Goal: Task Accomplishment & Management: Use online tool/utility

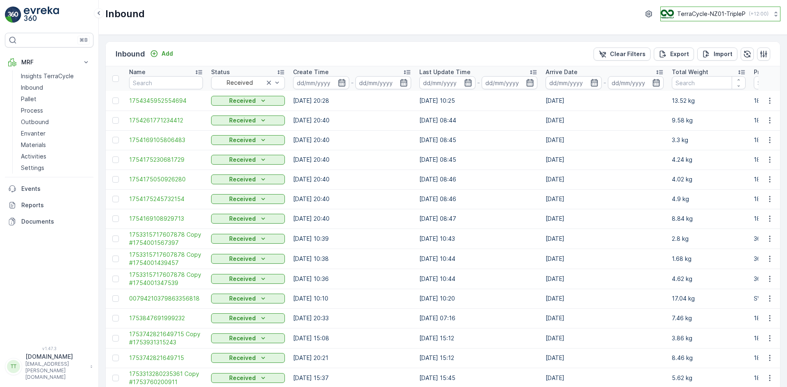
click at [711, 9] on div "TerraCycle-NZ01-TripleP ( +12:00 )" at bounding box center [715, 13] width 108 height 9
type input "uk"
click at [694, 68] on span "TerraCycle-UK02-Econpro" at bounding box center [711, 68] width 91 height 8
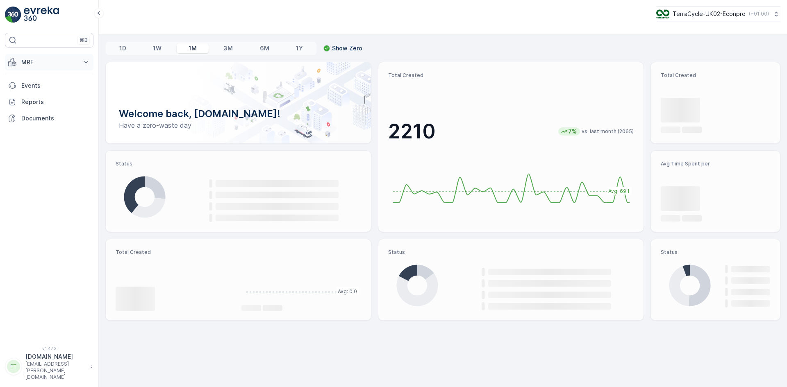
click at [29, 60] on p "MRF" at bounding box center [49, 62] width 56 height 8
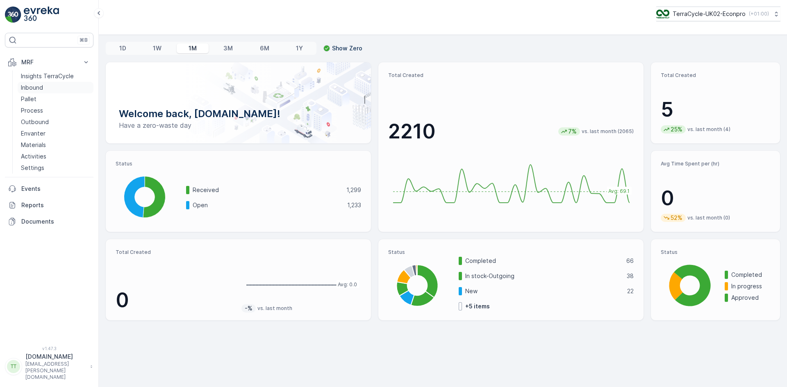
click at [32, 86] on p "Inbound" at bounding box center [32, 88] width 22 height 8
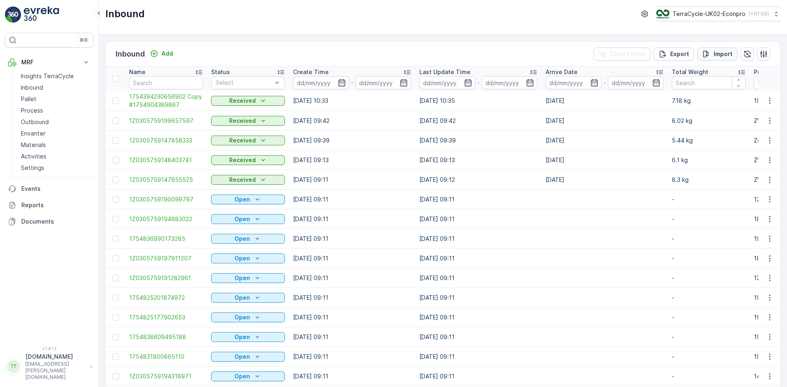
click at [720, 51] on p "Import" at bounding box center [723, 54] width 19 height 8
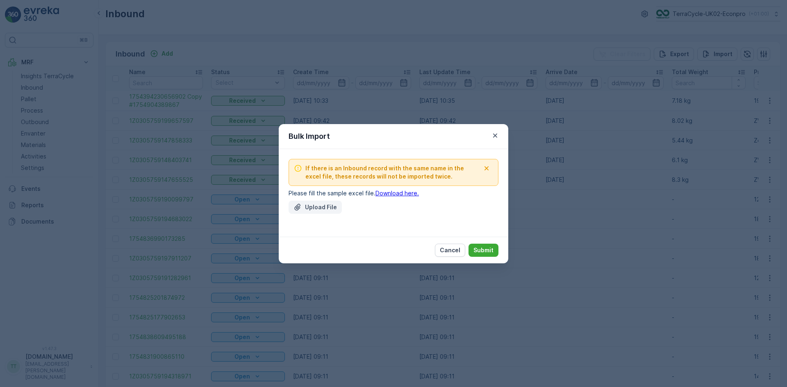
click at [332, 206] on p "Upload File" at bounding box center [321, 207] width 32 height 8
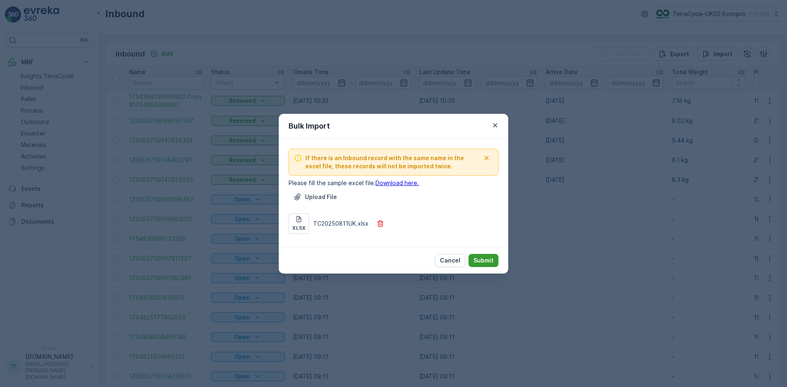
click at [490, 261] on p "Submit" at bounding box center [484, 261] width 20 height 8
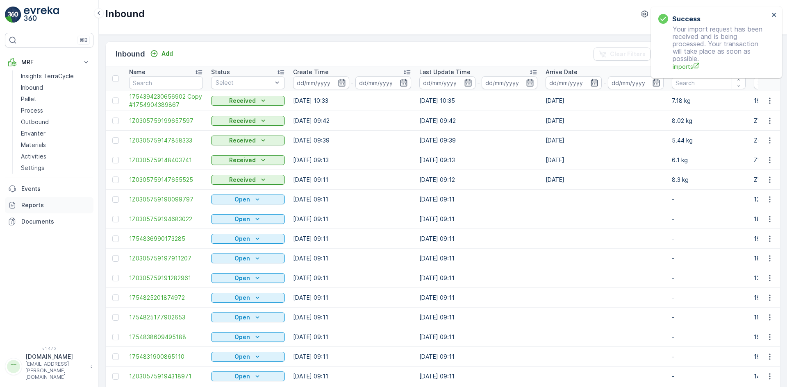
drag, startPoint x: 39, startPoint y: 208, endPoint x: 96, endPoint y: 146, distance: 84.4
click at [39, 208] on p "Reports" at bounding box center [55, 205] width 69 height 8
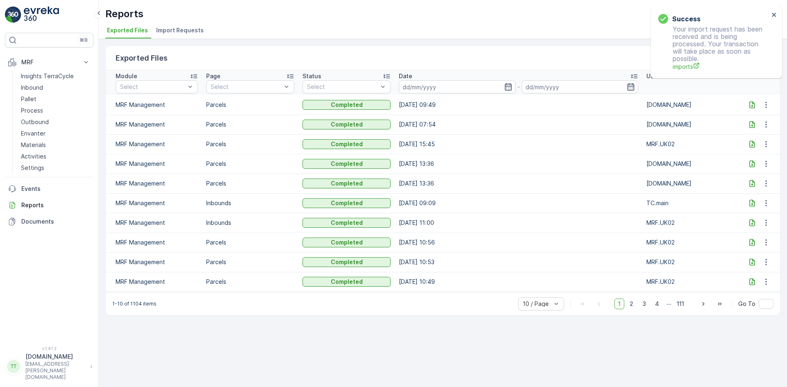
click at [175, 28] on span "Import Requests" at bounding box center [180, 30] width 48 height 8
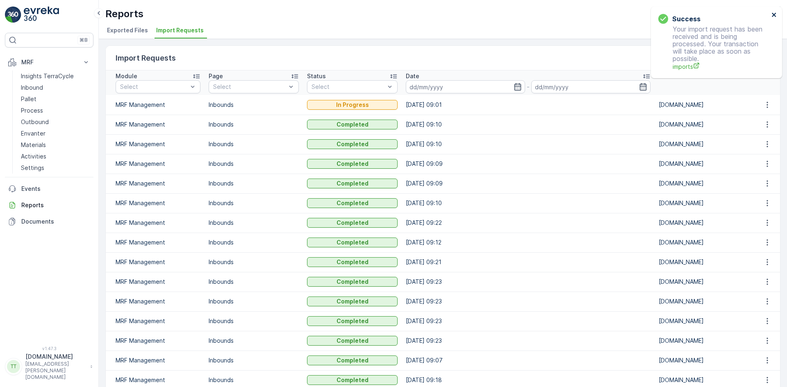
click at [772, 12] on icon "close" at bounding box center [775, 14] width 6 height 7
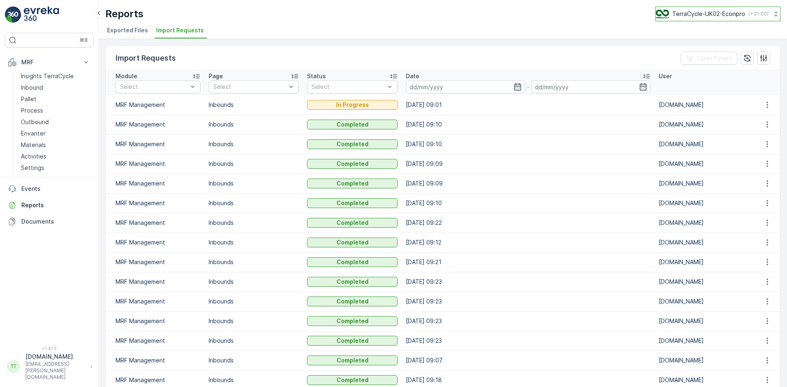
click at [713, 13] on p "TerraCycle-UK02-Econpro" at bounding box center [708, 14] width 73 height 8
type input "fr"
click at [692, 48] on span "TerraCycle- FR02 -MRF" at bounding box center [706, 50] width 91 height 8
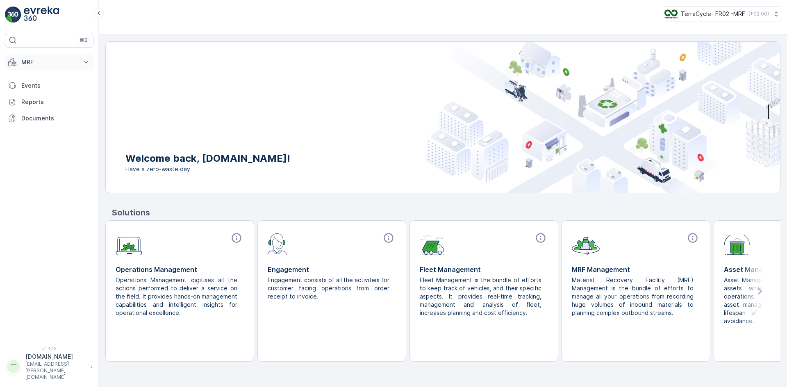
click at [36, 62] on p "MRF" at bounding box center [49, 62] width 56 height 8
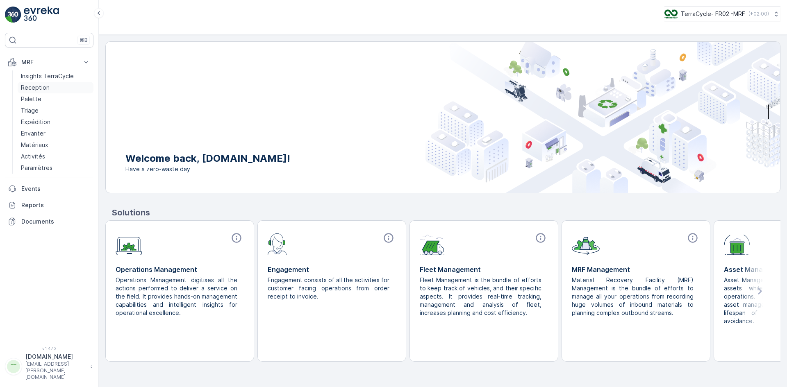
click at [38, 87] on p "Reception" at bounding box center [35, 88] width 29 height 8
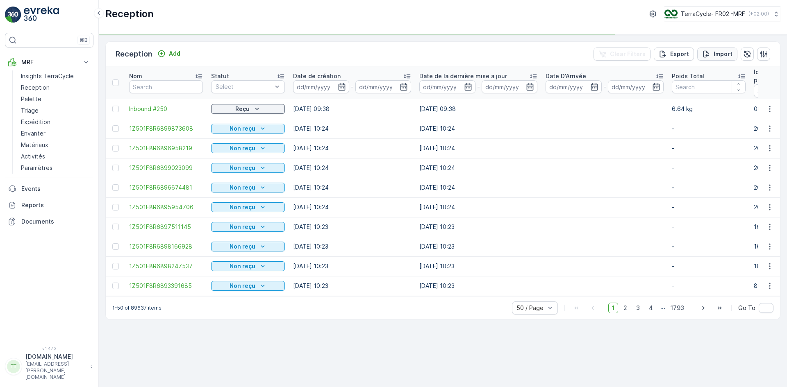
click at [721, 53] on p "Import" at bounding box center [723, 54] width 19 height 8
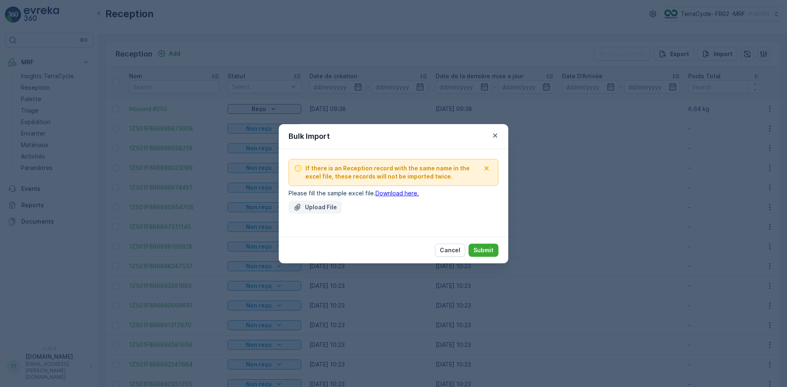
click at [314, 211] on button "Upload File" at bounding box center [315, 207] width 53 height 13
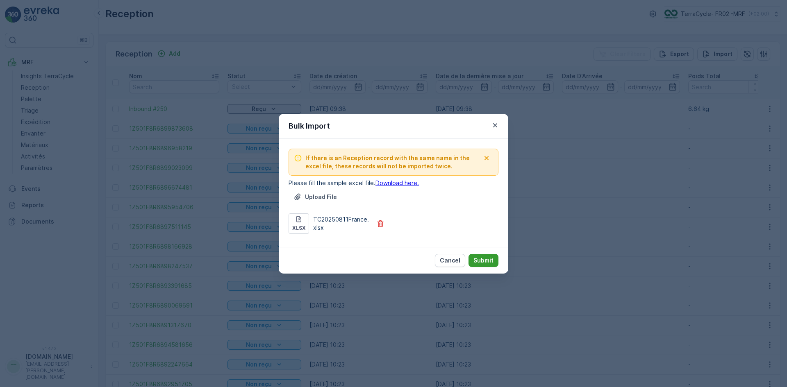
click at [489, 260] on p "Submit" at bounding box center [484, 261] width 20 height 8
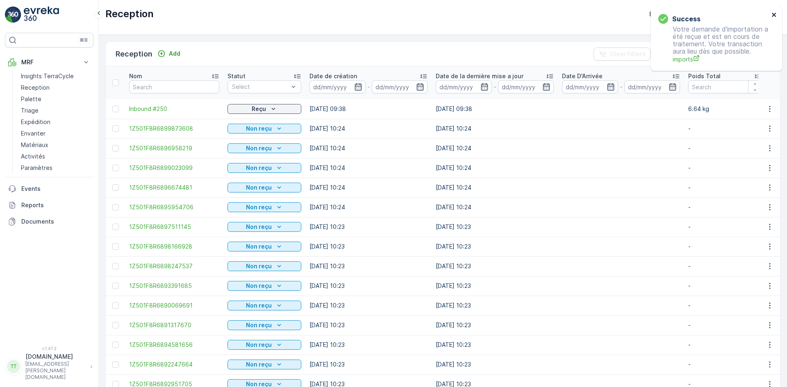
click at [775, 14] on icon "close" at bounding box center [774, 15] width 4 height 4
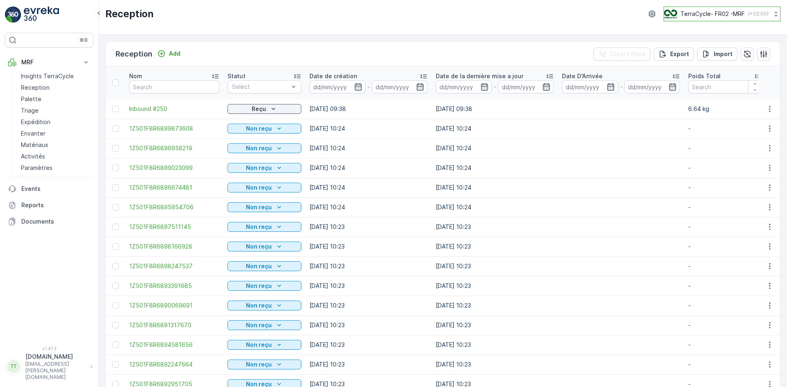
click at [753, 14] on p "( +02:00 )" at bounding box center [758, 14] width 21 height 7
type input "nl"
click at [700, 49] on span "TerraCycle-NL-MRF" at bounding box center [715, 50] width 91 height 8
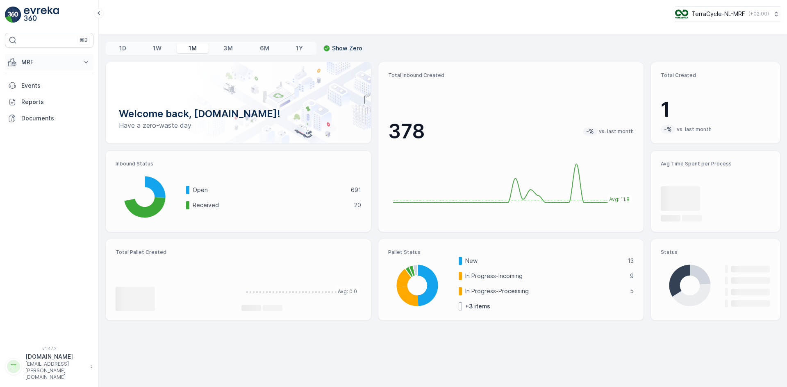
click at [31, 63] on p "MRF" at bounding box center [49, 62] width 56 height 8
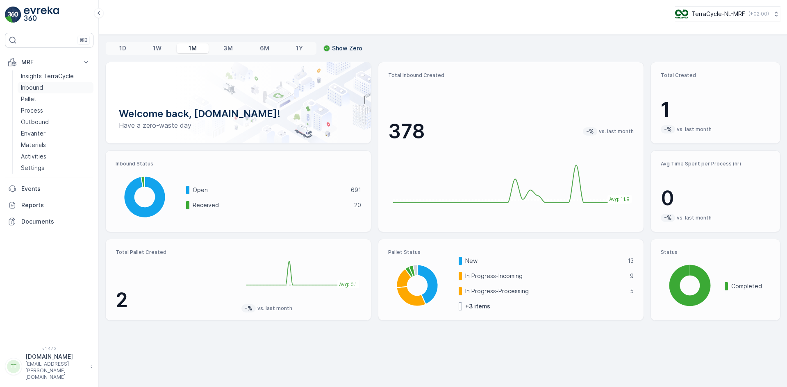
click at [33, 87] on p "Inbound" at bounding box center [32, 88] width 22 height 8
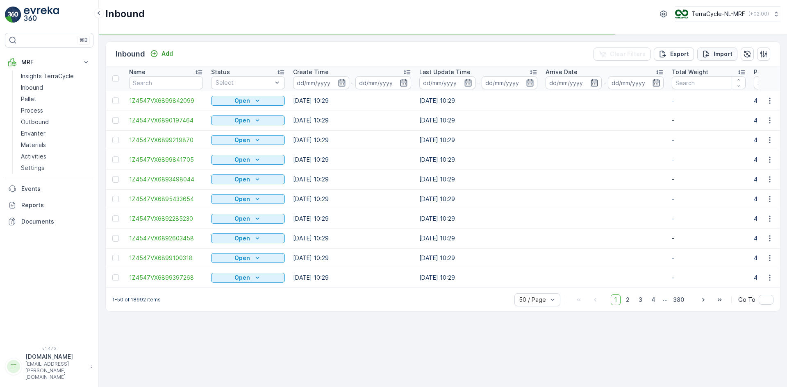
click at [724, 52] on p "Import" at bounding box center [723, 54] width 19 height 8
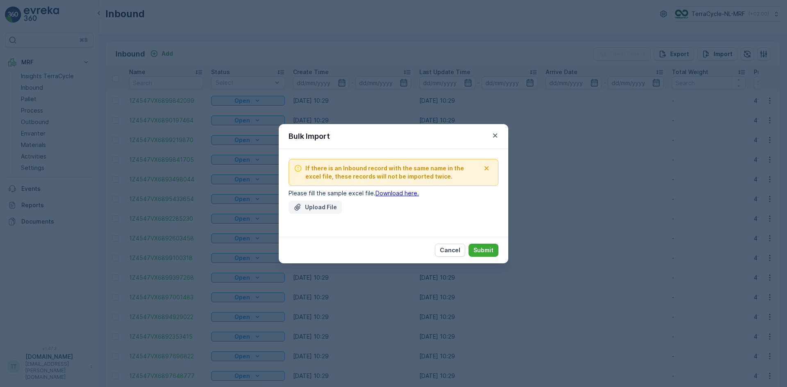
click at [303, 207] on div "Upload File" at bounding box center [315, 207] width 43 height 8
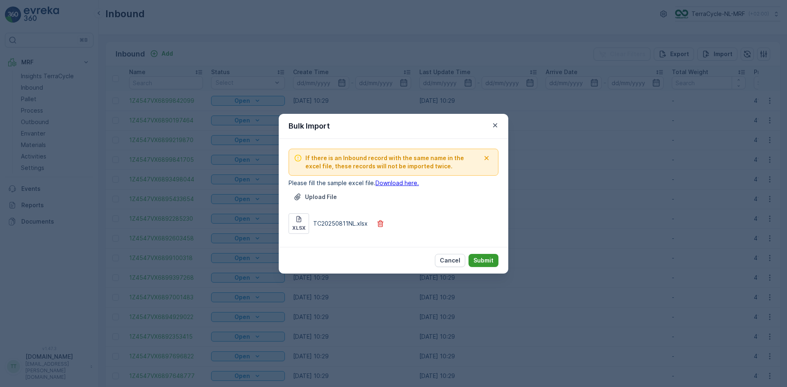
click at [488, 258] on p "Submit" at bounding box center [484, 261] width 20 height 8
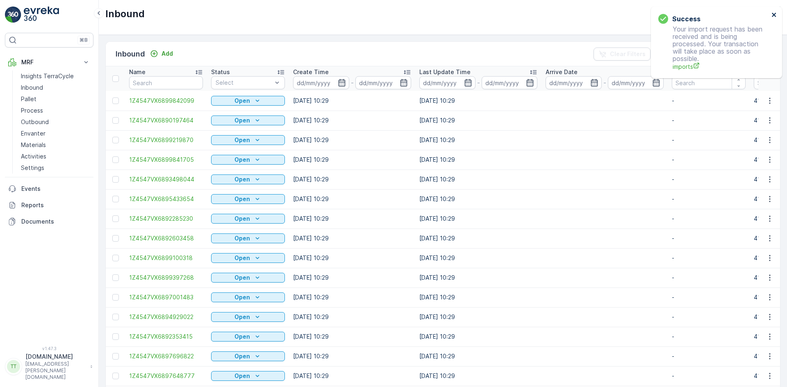
click at [773, 14] on icon "close" at bounding box center [774, 15] width 4 height 4
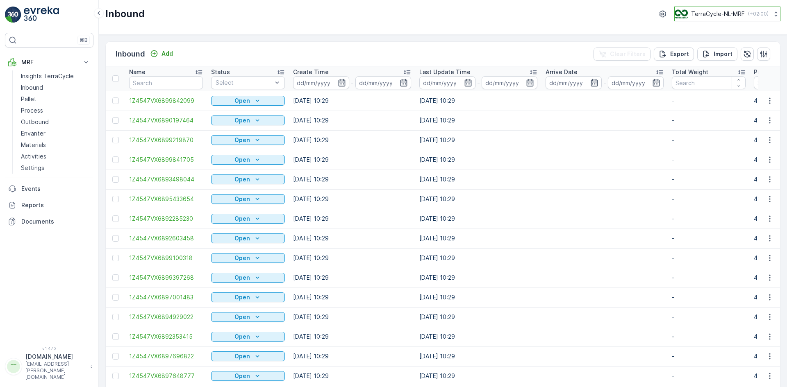
click at [752, 14] on p "( +02:00 )" at bounding box center [758, 14] width 21 height 7
type input "nz"
click at [729, 49] on span "TerraCycle-NZ01-TripleP" at bounding box center [714, 50] width 68 height 8
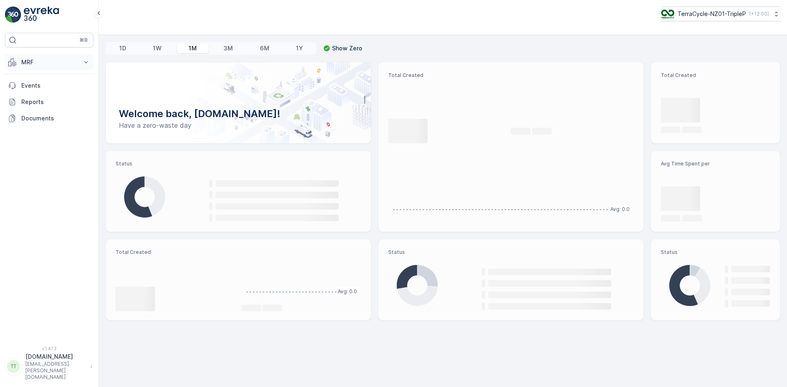
click at [34, 61] on p "MRF" at bounding box center [49, 62] width 56 height 8
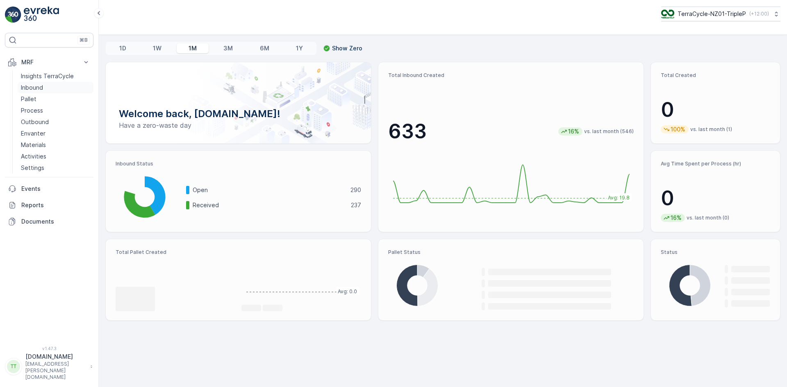
click at [38, 85] on p "Inbound" at bounding box center [32, 88] width 22 height 8
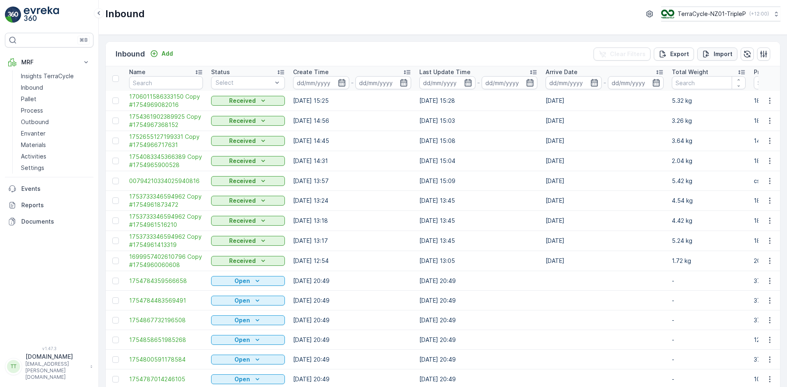
click at [721, 52] on p "Import" at bounding box center [723, 54] width 19 height 8
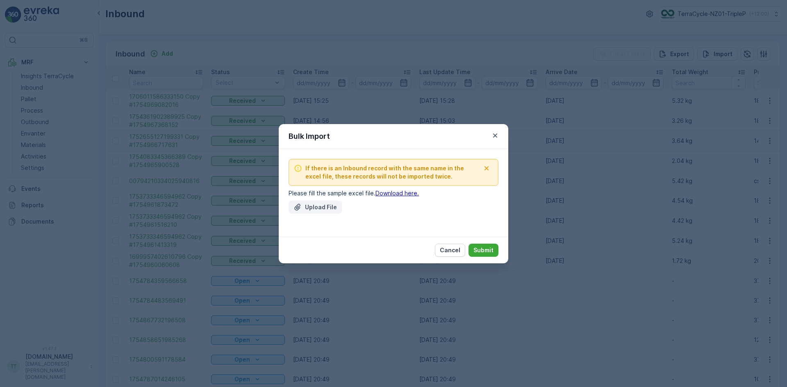
click at [314, 209] on p "Upload File" at bounding box center [321, 207] width 32 height 8
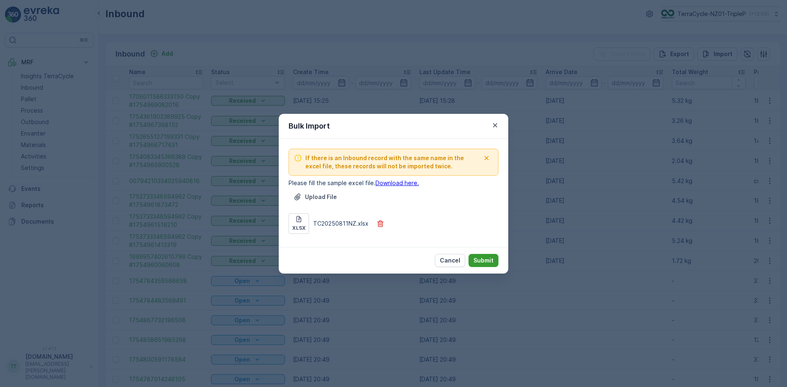
click at [485, 259] on p "Submit" at bounding box center [484, 261] width 20 height 8
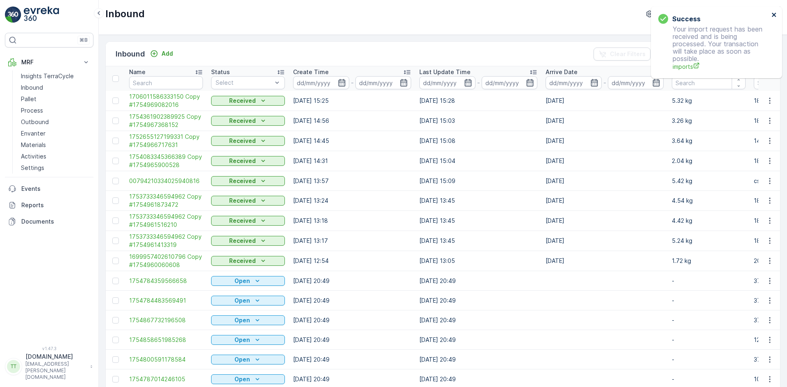
click at [775, 14] on icon "close" at bounding box center [774, 15] width 4 height 4
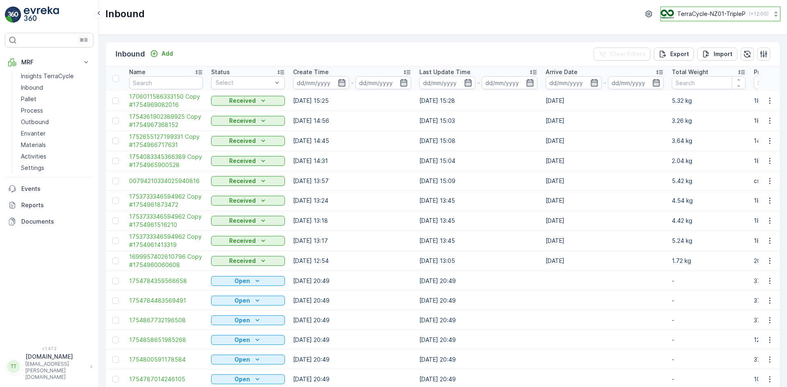
click at [745, 12] on div "TerraCycle-NZ01-TripleP ( +12:00 )" at bounding box center [715, 13] width 108 height 9
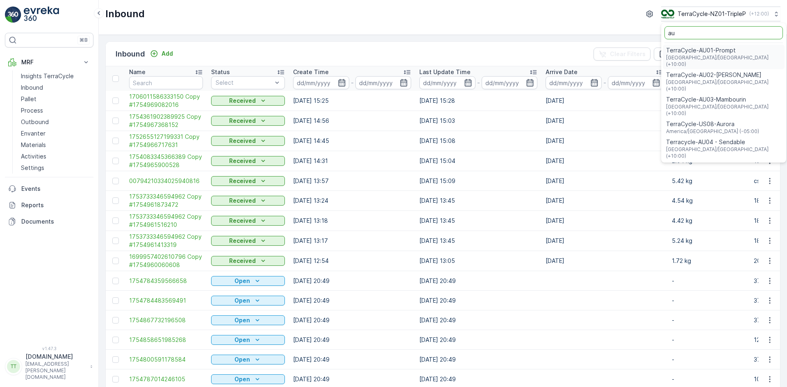
type input "au"
click at [713, 48] on span "TerraCycle-AU01-Prompt" at bounding box center [723, 50] width 115 height 8
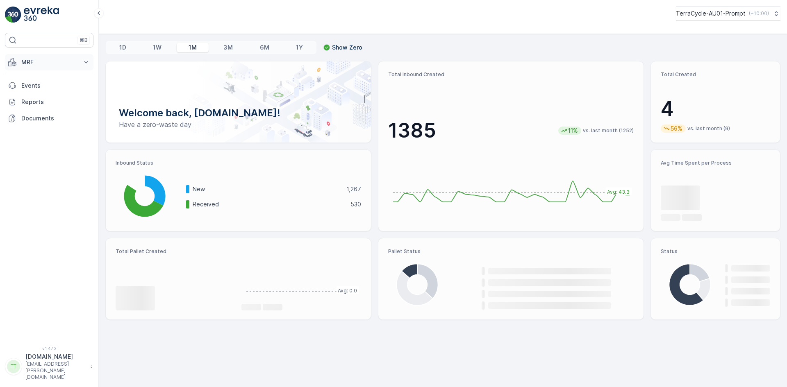
click at [57, 60] on p "MRF" at bounding box center [49, 62] width 56 height 8
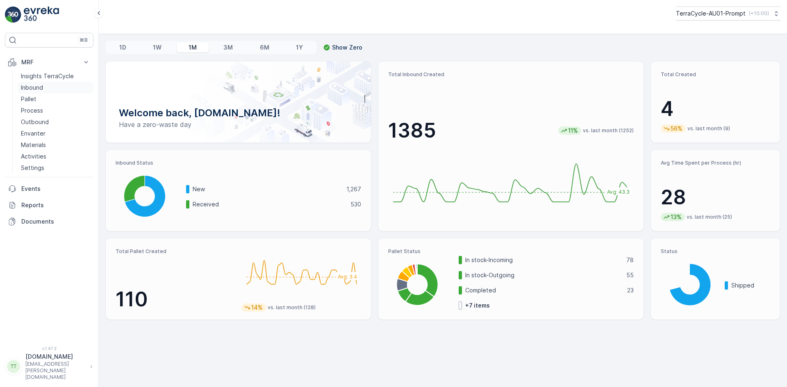
click at [45, 88] on link "Inbound" at bounding box center [56, 87] width 76 height 11
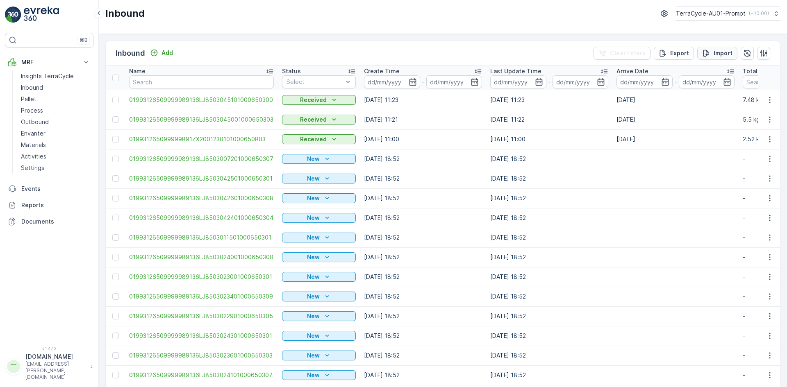
click at [721, 55] on p "Import" at bounding box center [723, 53] width 19 height 8
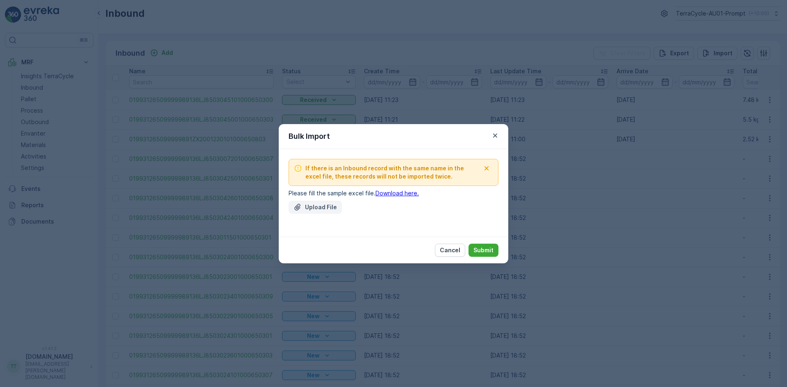
click at [314, 211] on p "Upload File" at bounding box center [321, 207] width 32 height 8
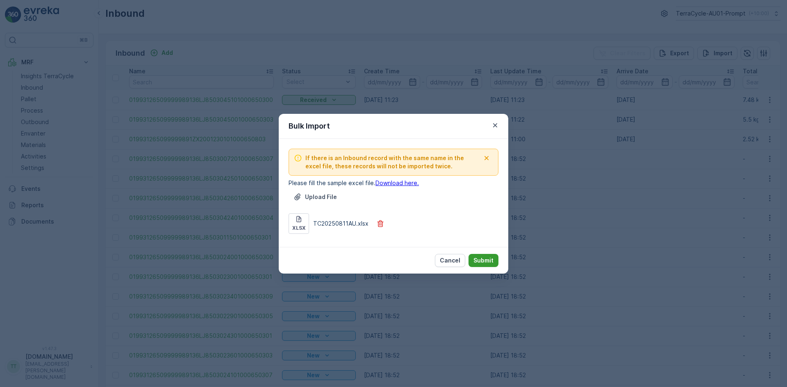
click at [488, 259] on p "Submit" at bounding box center [484, 261] width 20 height 8
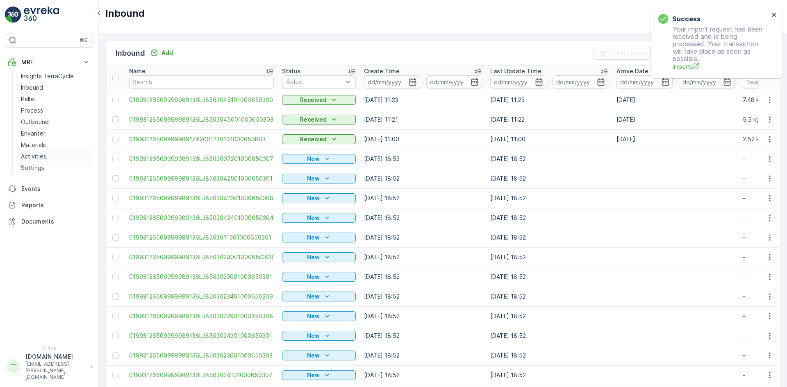
click at [39, 155] on p "Activities" at bounding box center [33, 157] width 25 height 8
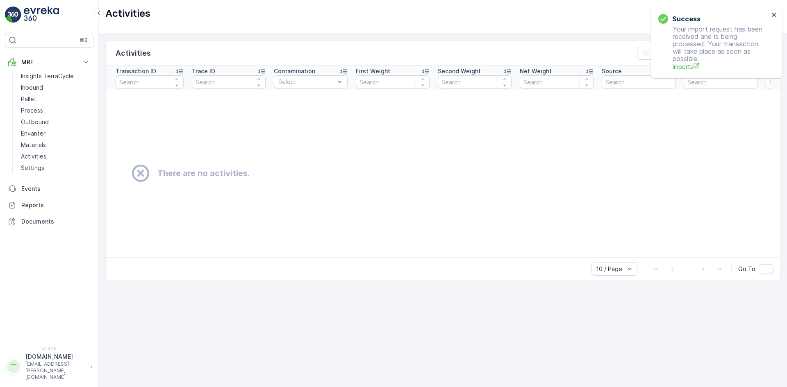
click at [787, 187] on div "Activities Clear Filters Export Transaction ID Trace ID Contamination Select Fi…" at bounding box center [443, 210] width 688 height 353
click at [774, 14] on icon "close" at bounding box center [774, 15] width 4 height 4
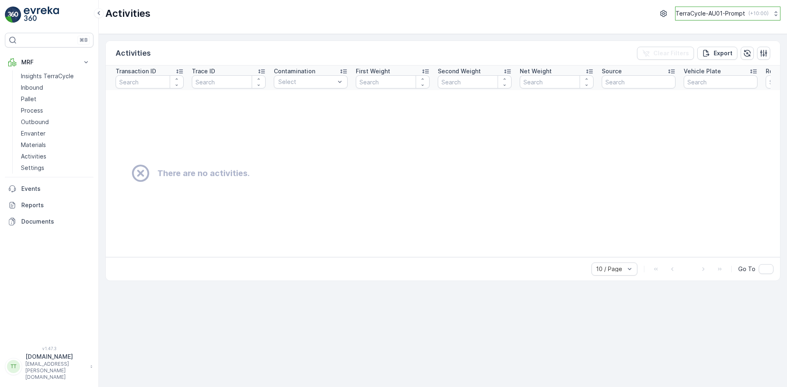
click at [710, 13] on p "TerraCycle-AU01-Prompt" at bounding box center [711, 13] width 70 height 8
type input "uk"
click at [700, 72] on span "Europe/London (+01:00)" at bounding box center [726, 75] width 91 height 7
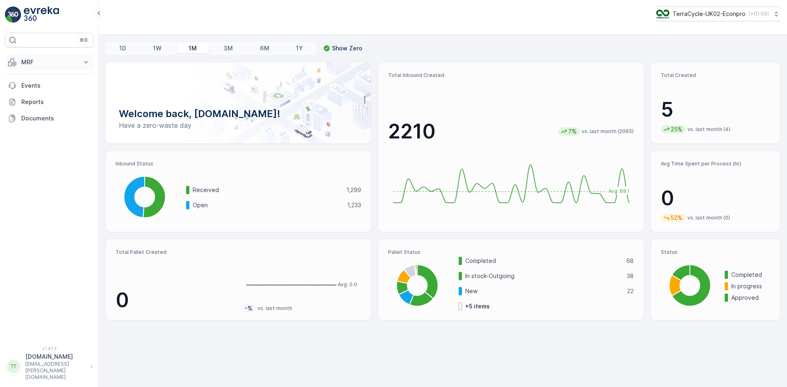
click at [32, 62] on p "MRF" at bounding box center [49, 62] width 56 height 8
click at [46, 75] on p "Insights TerraCycle" at bounding box center [47, 76] width 53 height 8
